Goal: Task Accomplishment & Management: Manage account settings

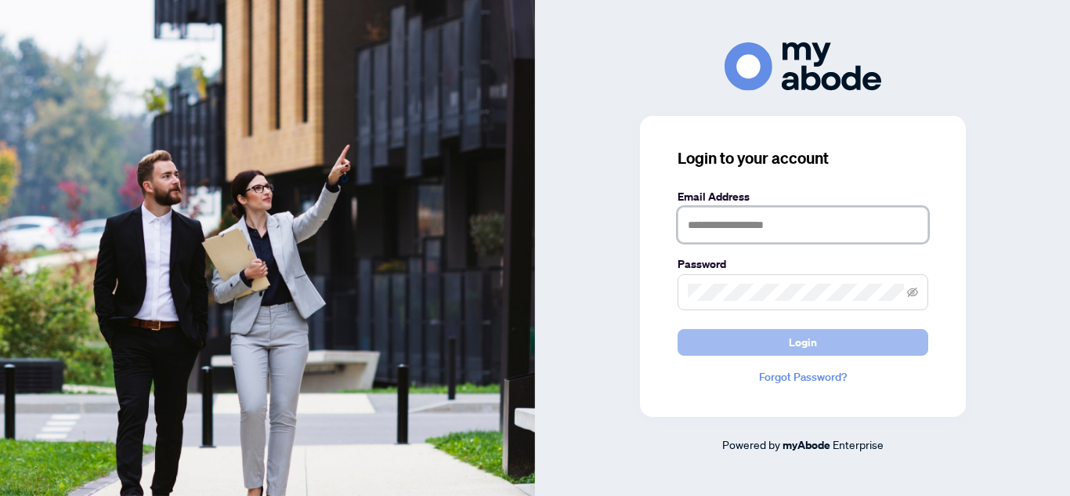
type input "**********"
click at [807, 330] on span "Login" at bounding box center [803, 342] width 28 height 25
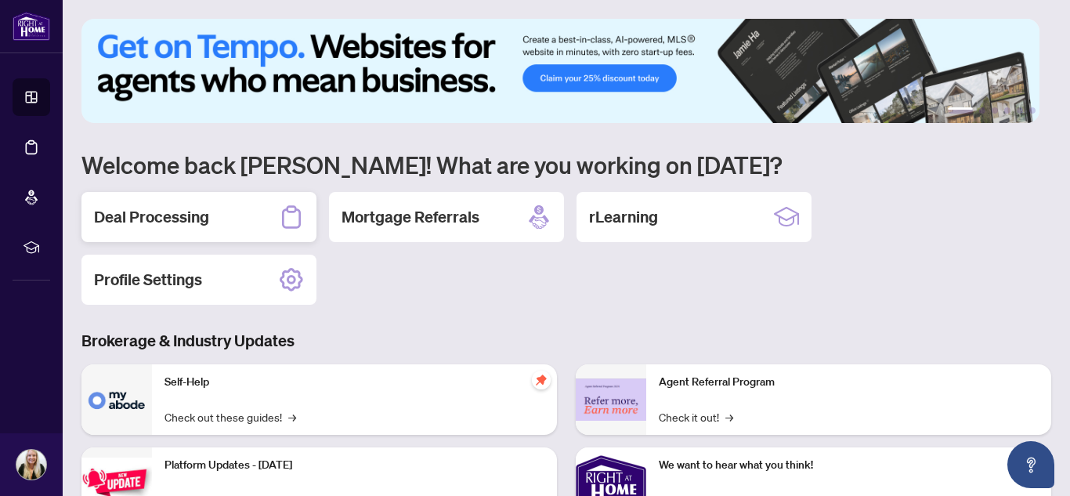
click at [117, 211] on h2 "Deal Processing" at bounding box center [151, 217] width 115 height 22
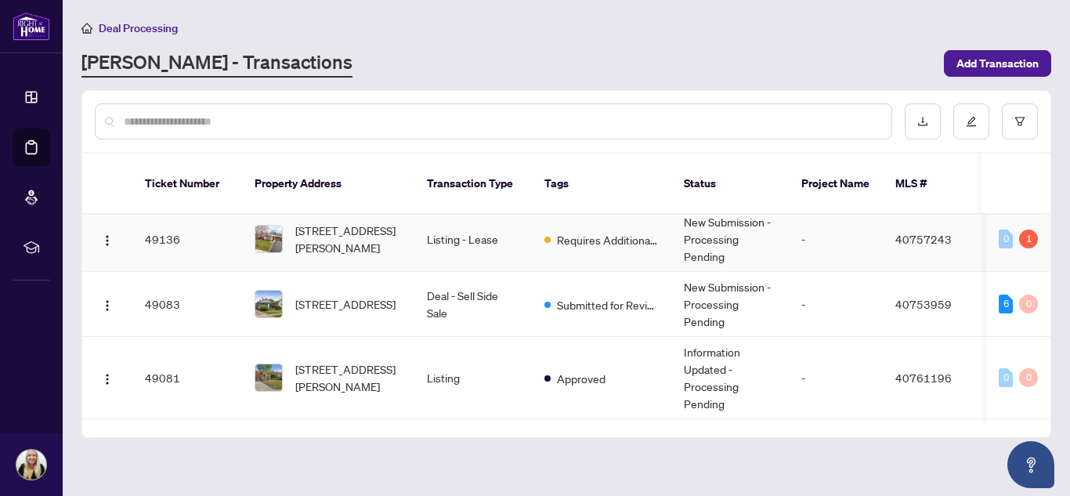
scroll to position [235, 0]
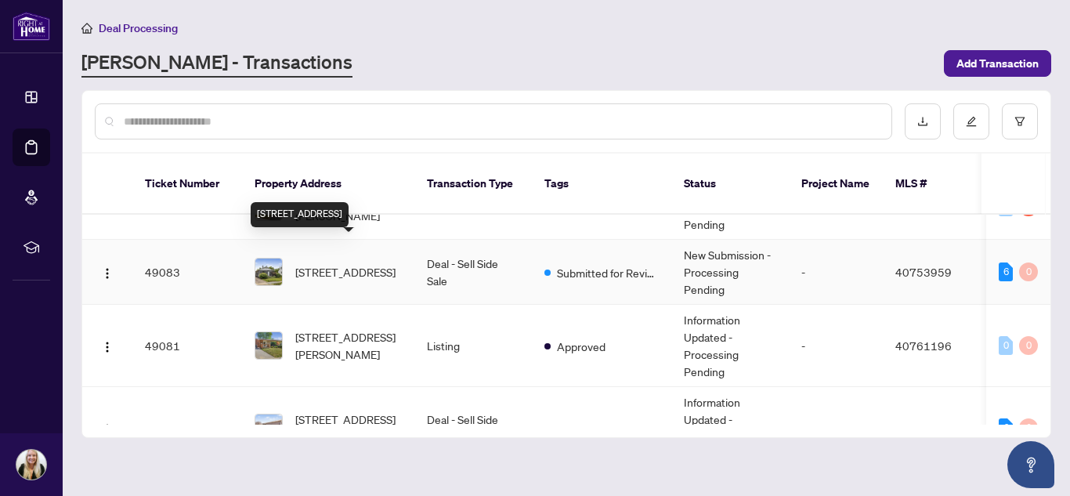
click at [362, 263] on span "8 Admiral Road, St. Catharines, ON L2P 1G5, Canada" at bounding box center [345, 271] width 100 height 17
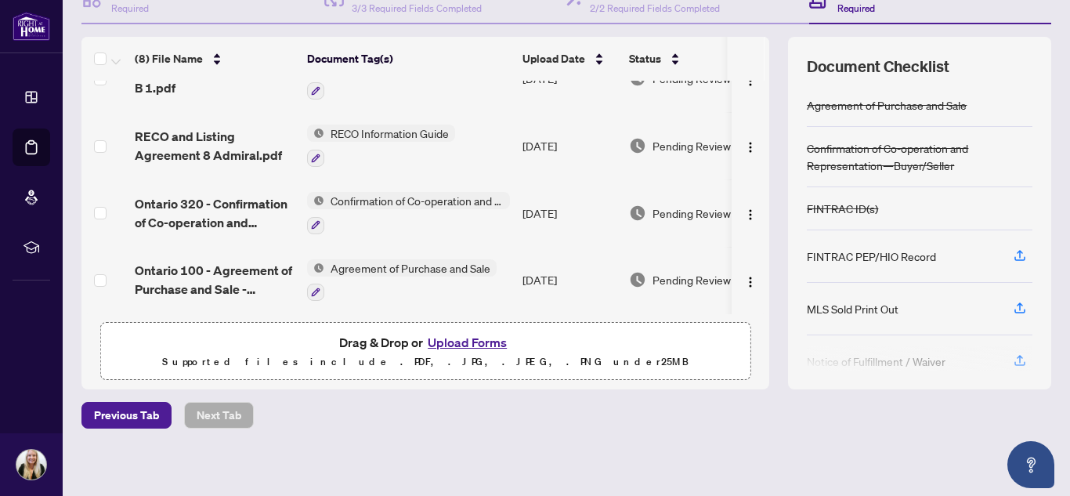
scroll to position [183, 0]
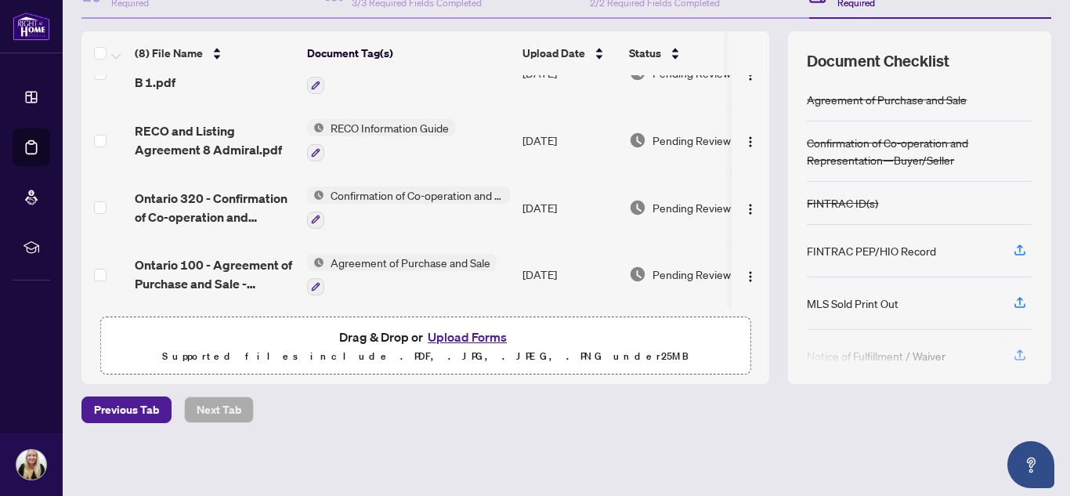
click at [485, 334] on button "Upload Forms" at bounding box center [467, 337] width 88 height 20
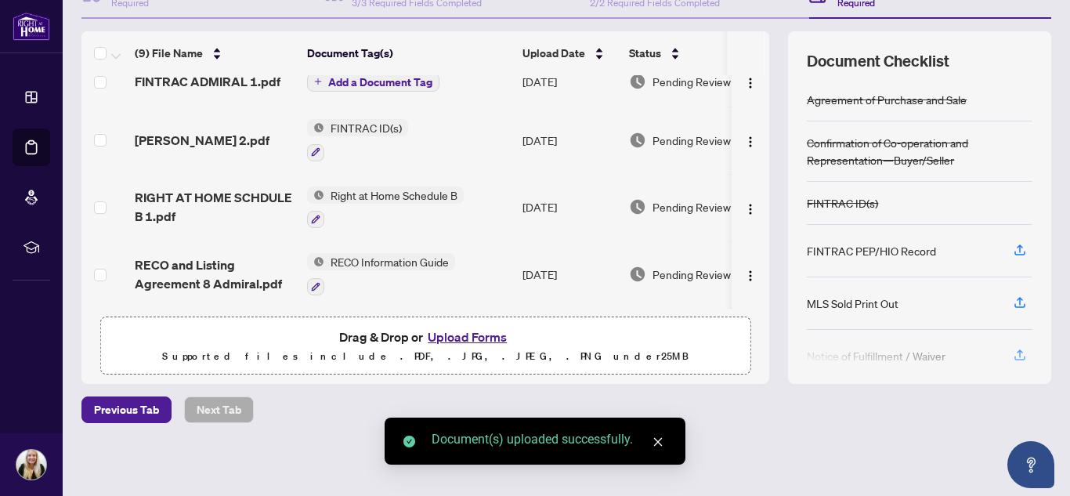
scroll to position [0, 0]
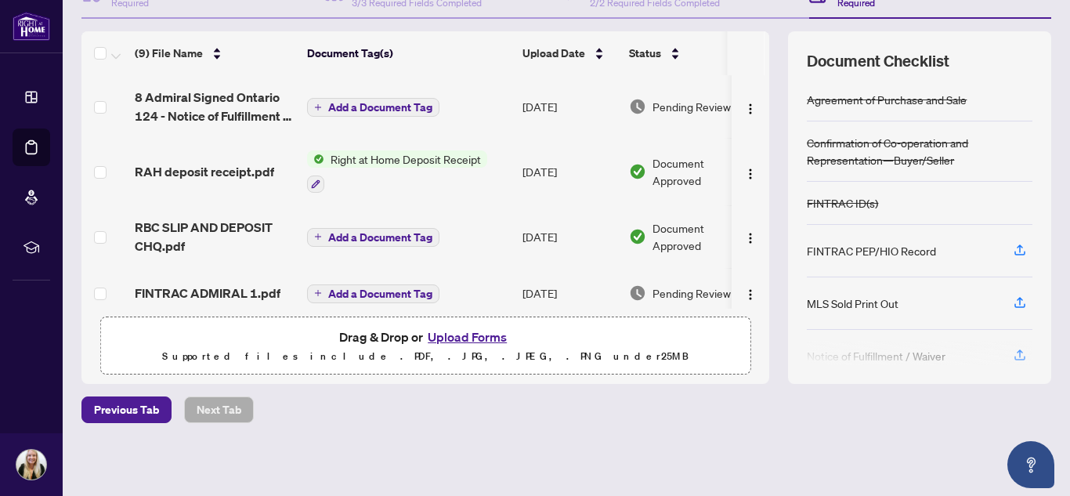
click at [360, 109] on span "Add a Document Tag" at bounding box center [380, 107] width 104 height 11
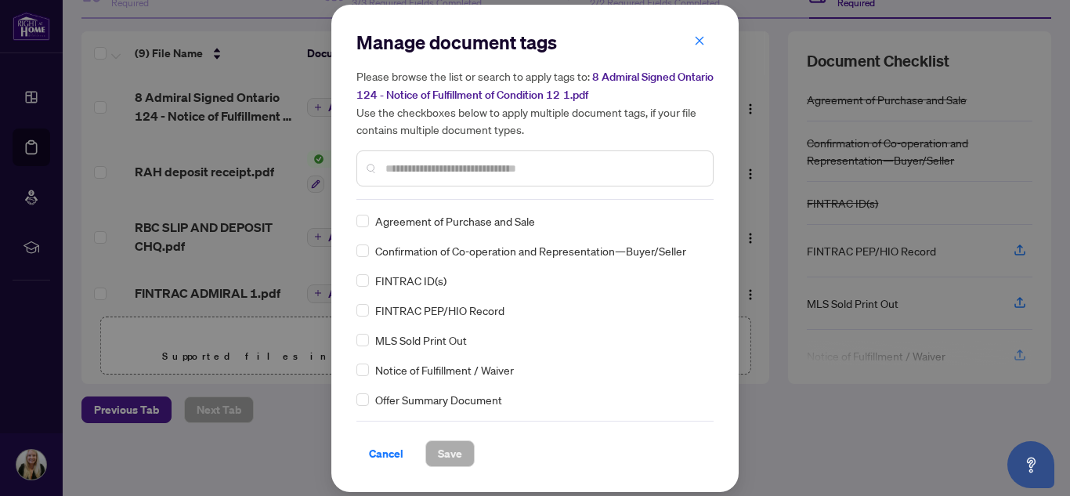
click at [420, 192] on div "Manage document tags Please browse the list or search to apply tags to: 8 Admir…" at bounding box center [534, 115] width 357 height 170
click at [421, 169] on input "text" at bounding box center [542, 168] width 315 height 17
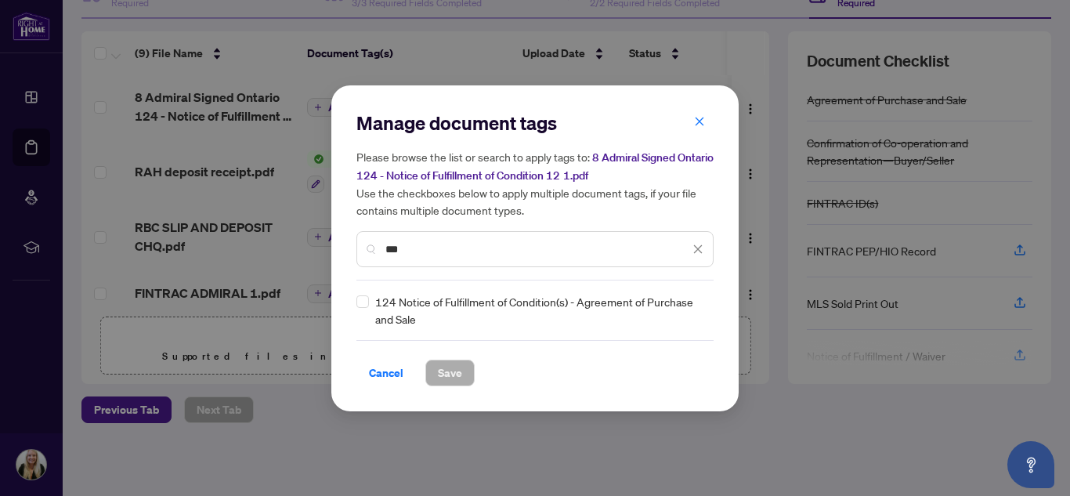
type input "***"
click at [370, 296] on div "124 Notice of Fulfillment of Condition(s) - Agreement of Purchase and Sale" at bounding box center [530, 310] width 348 height 34
click at [436, 369] on button "Save" at bounding box center [449, 372] width 49 height 27
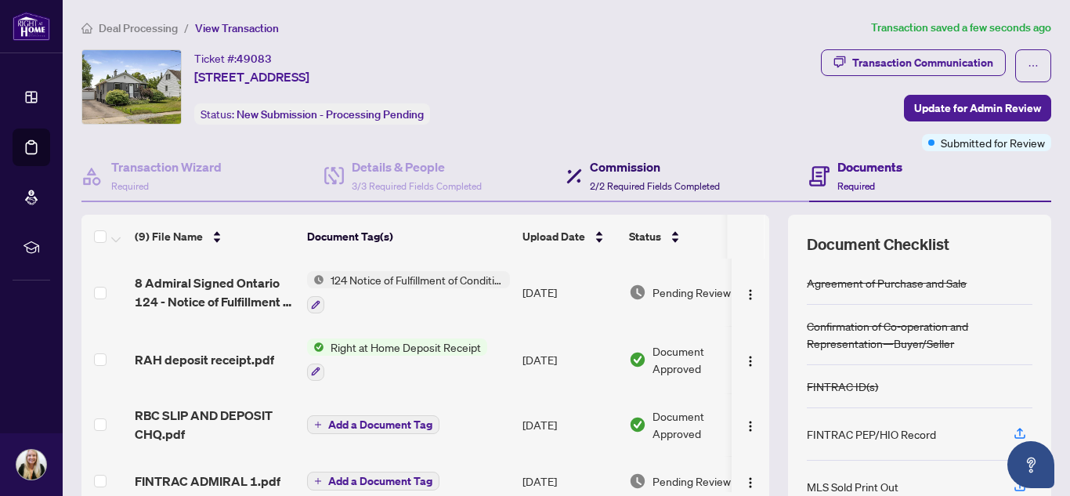
click at [598, 180] on span "2/2 Required Fields Completed" at bounding box center [655, 186] width 130 height 12
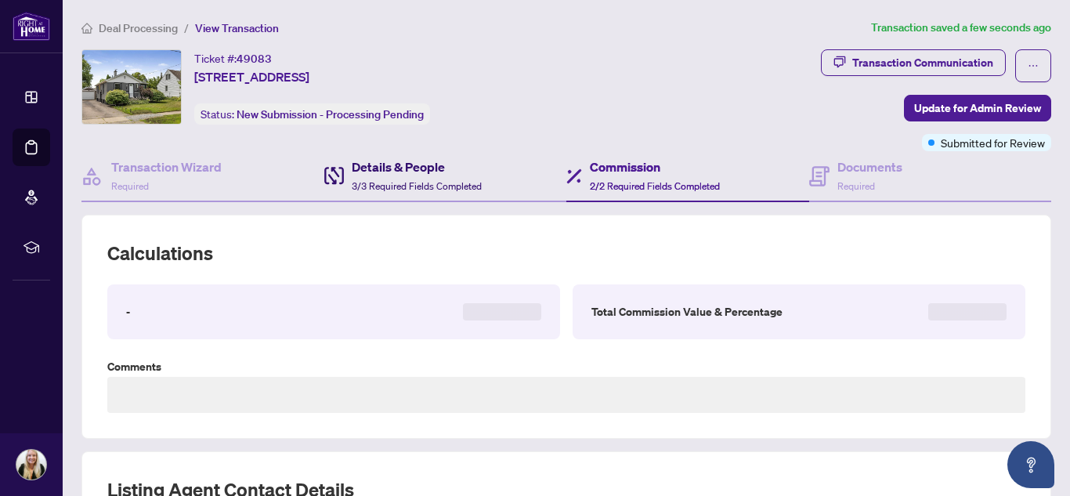
click at [430, 180] on span "3/3 Required Fields Completed" at bounding box center [417, 186] width 130 height 12
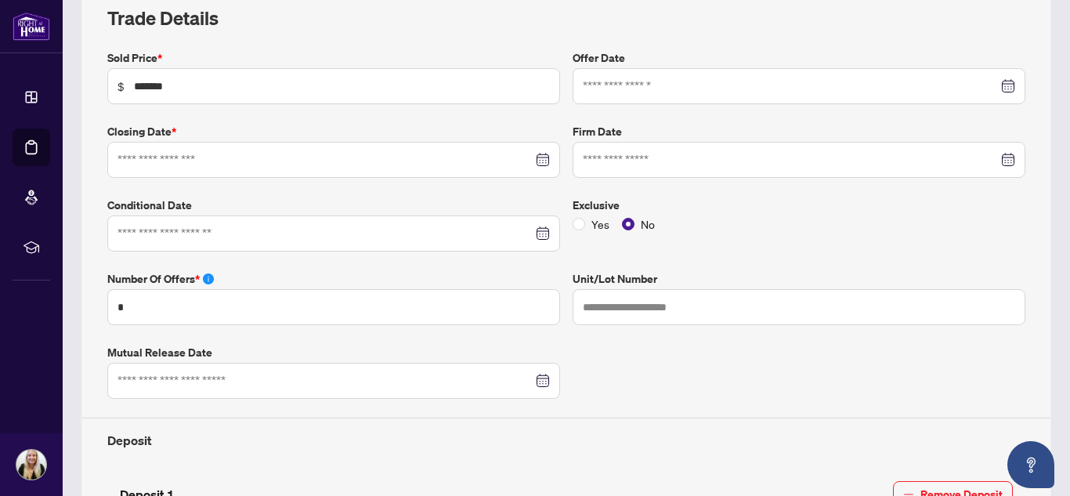
scroll to position [392, 0]
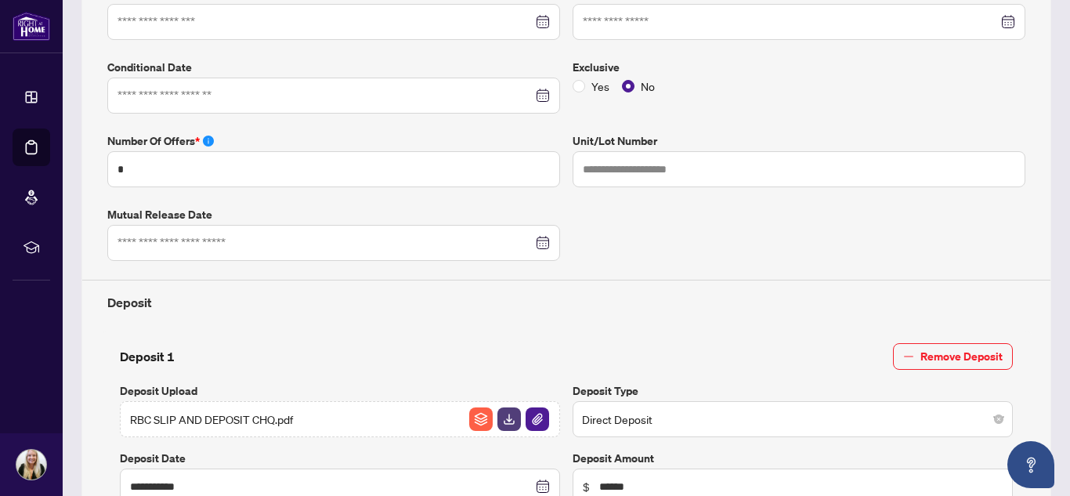
type input "**********"
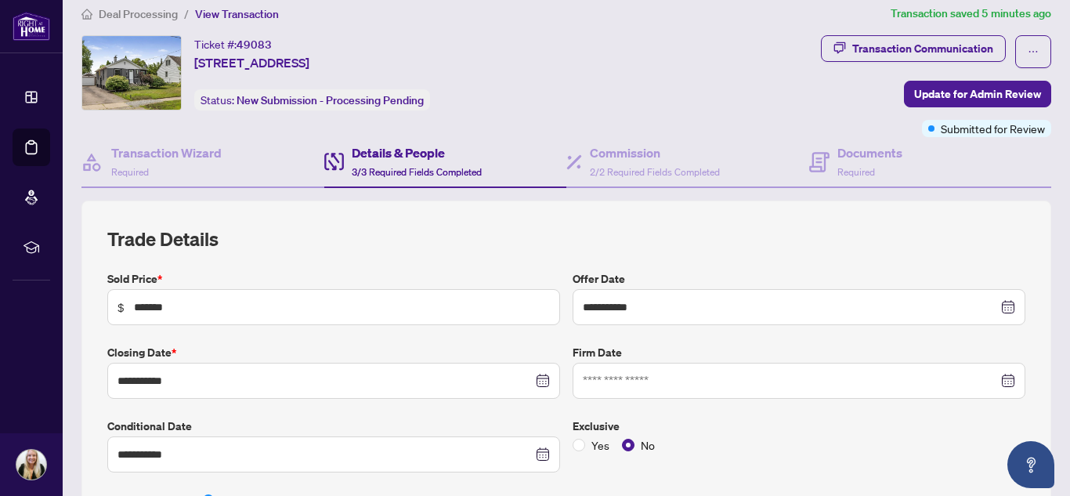
scroll to position [0, 0]
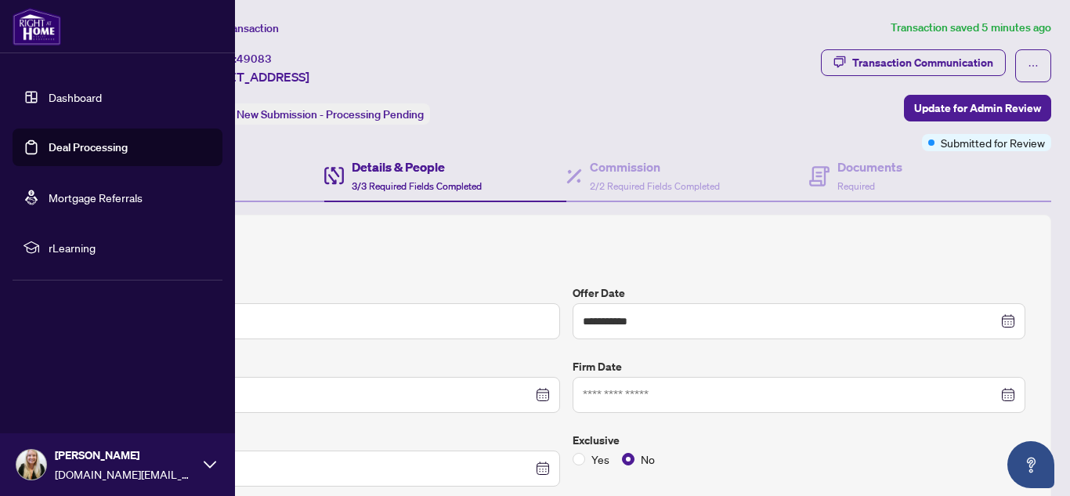
click at [49, 150] on link "Deal Processing" at bounding box center [88, 147] width 79 height 14
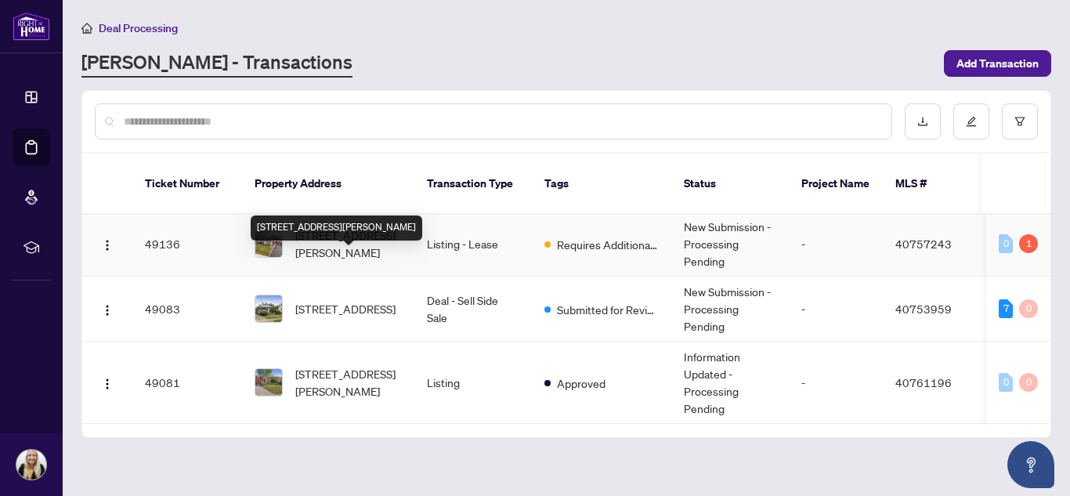
scroll to position [235, 0]
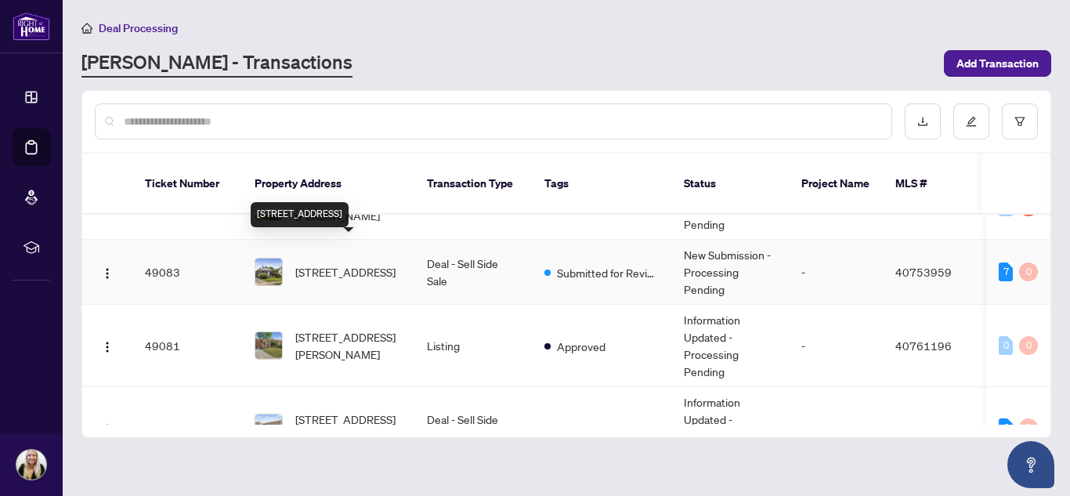
click at [363, 263] on span "8 Admiral Road, St. Catharines, ON L2P 1G5, Canada" at bounding box center [345, 271] width 100 height 17
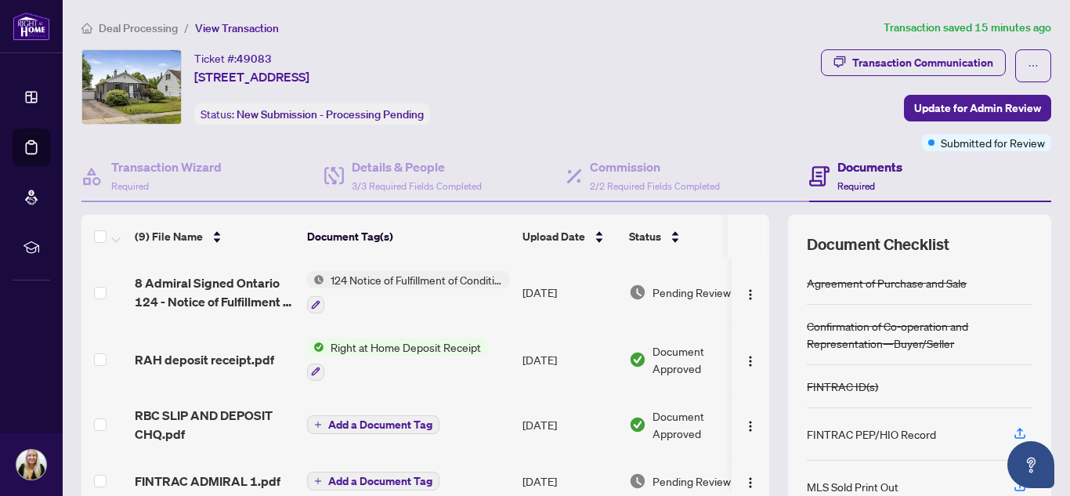
click at [438, 349] on span "Right at Home Deposit Receipt" at bounding box center [405, 346] width 163 height 17
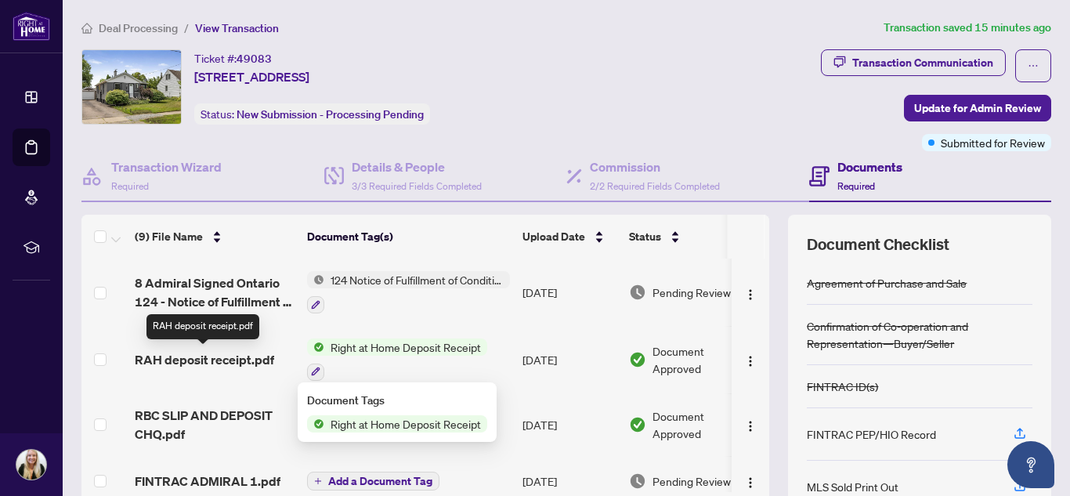
click at [247, 360] on span "RAH deposit receipt.pdf" at bounding box center [204, 359] width 139 height 19
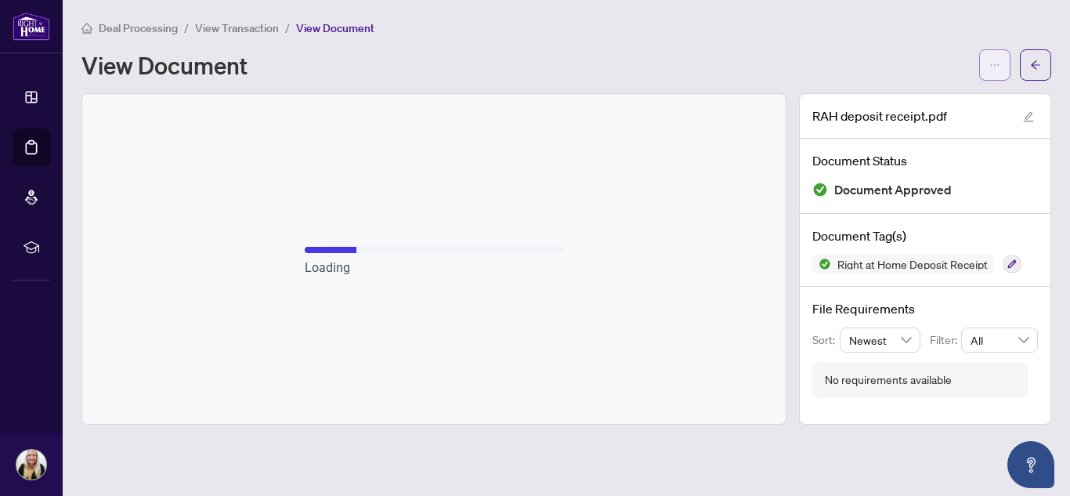
click at [987, 73] on button "button" at bounding box center [994, 64] width 31 height 31
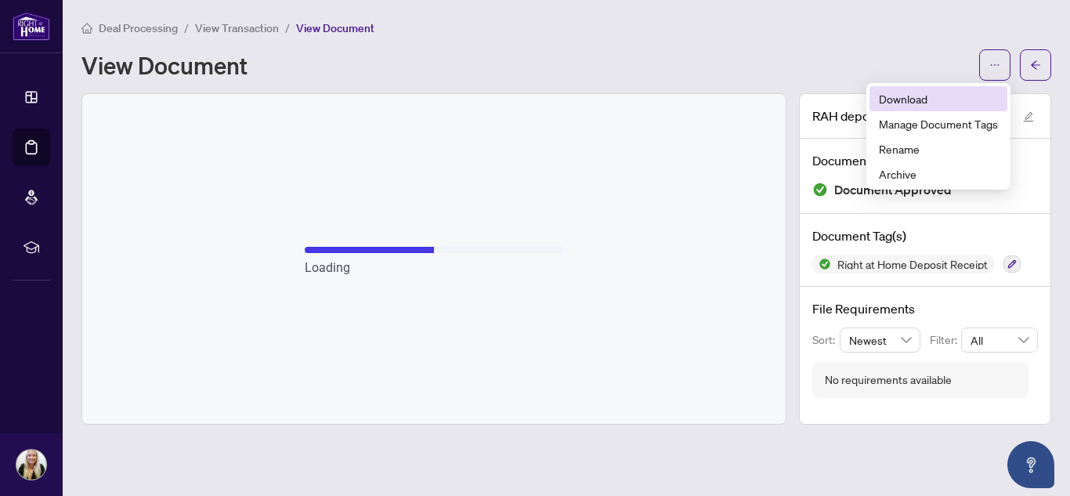
click at [926, 110] on li "Download" at bounding box center [938, 98] width 138 height 25
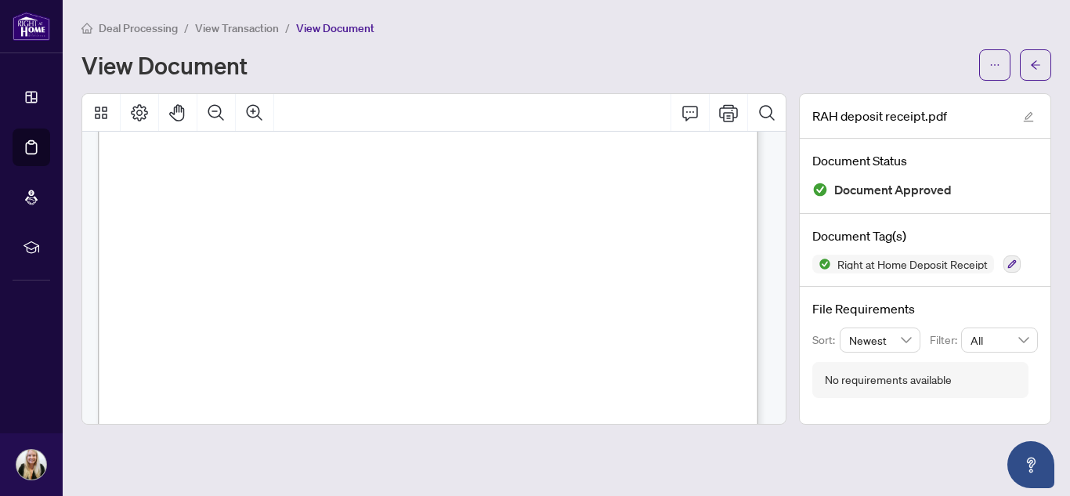
scroll to position [313, 0]
drag, startPoint x: 558, startPoint y: 70, endPoint x: 579, endPoint y: 67, distance: 21.4
click at [558, 70] on div "View Document" at bounding box center [525, 64] width 888 height 25
click at [1041, 67] on button "button" at bounding box center [1035, 64] width 31 height 31
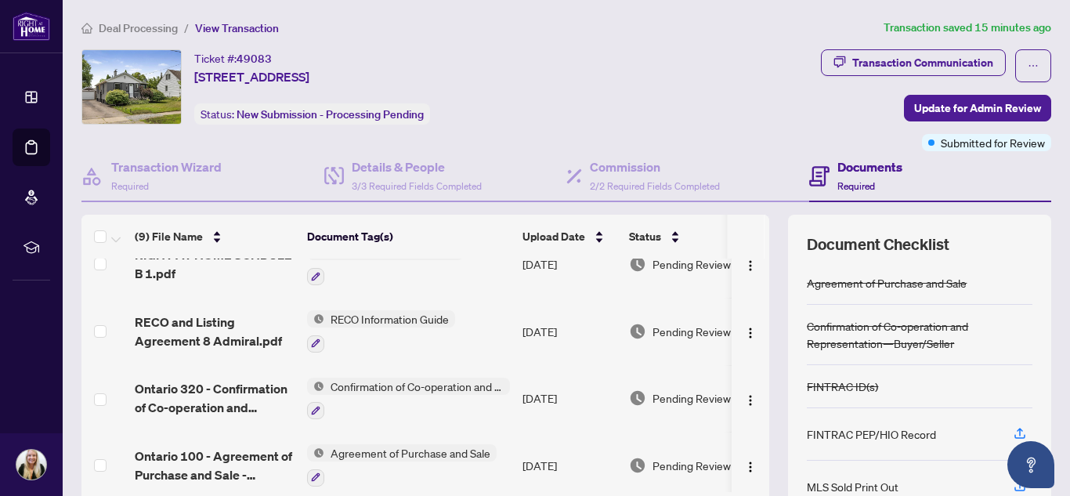
scroll to position [352, 0]
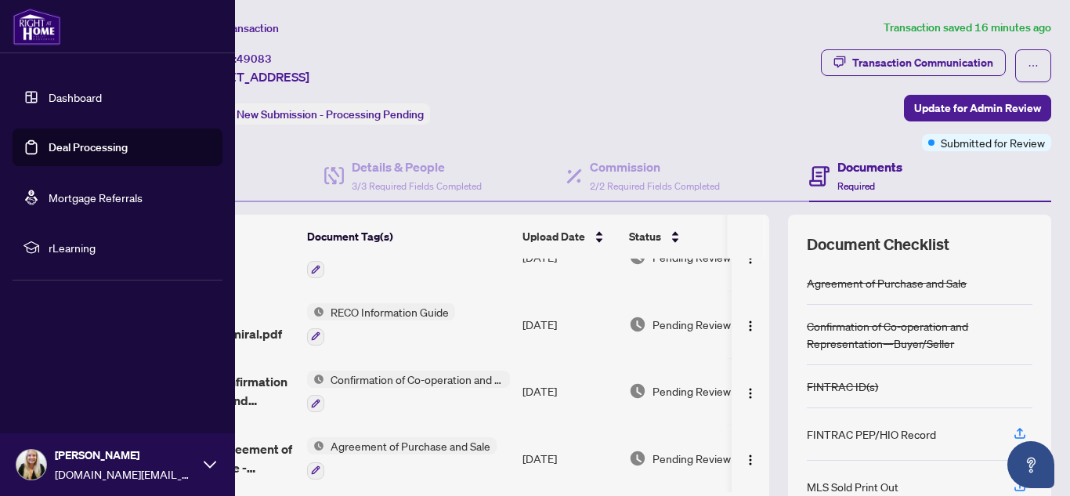
click at [49, 141] on link "Deal Processing" at bounding box center [88, 147] width 79 height 14
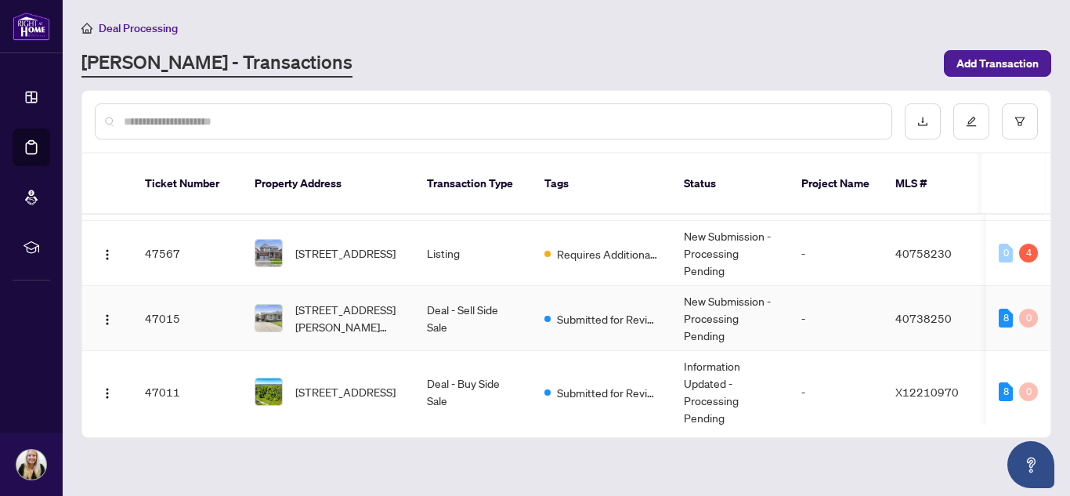
scroll to position [626, 0]
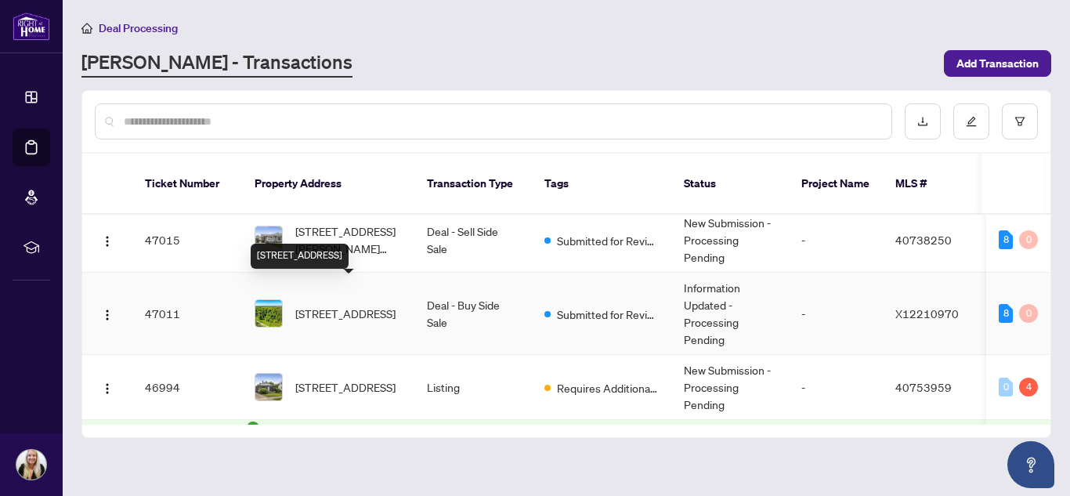
click at [345, 305] on span "1172 North Shore Dr, Haldimand, Ontario N1A 2W5, Canada" at bounding box center [345, 313] width 100 height 17
